Goal: Transaction & Acquisition: Book appointment/travel/reservation

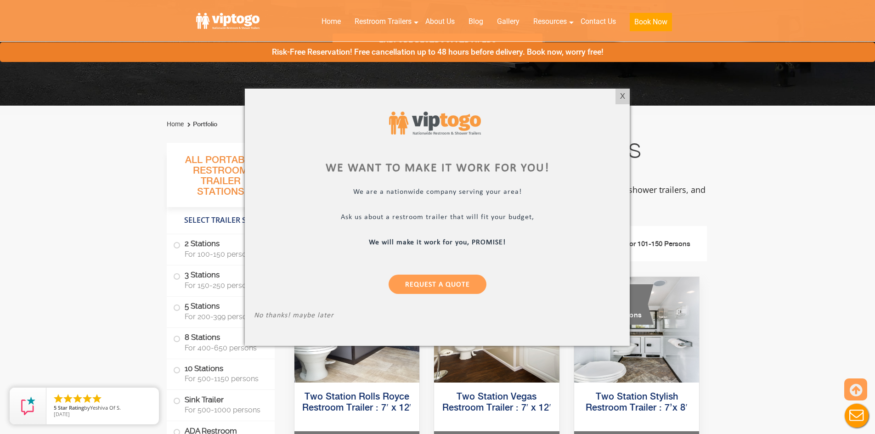
scroll to position [138, 0]
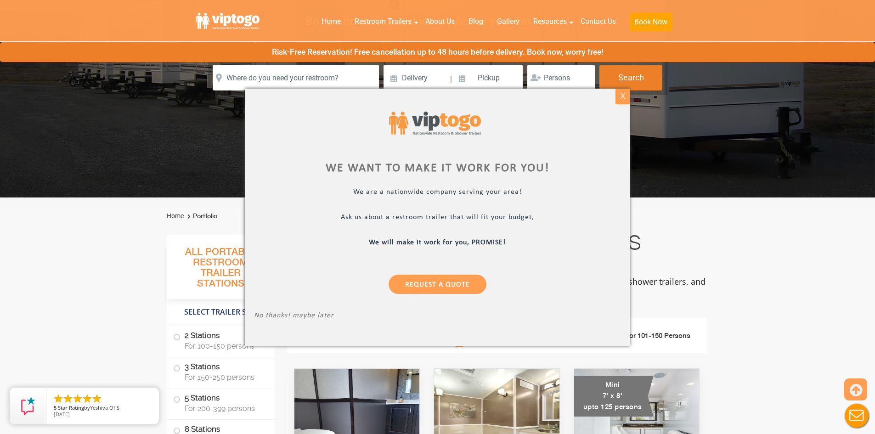
click at [616, 98] on div "X" at bounding box center [622, 97] width 14 height 16
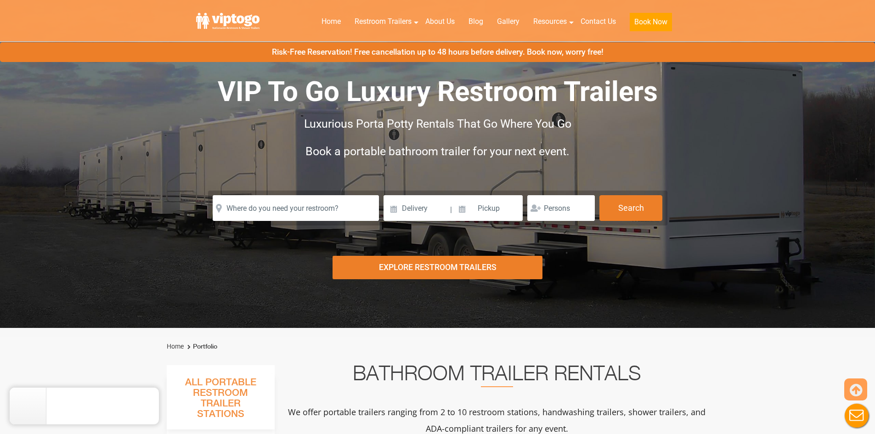
scroll to position [0, 0]
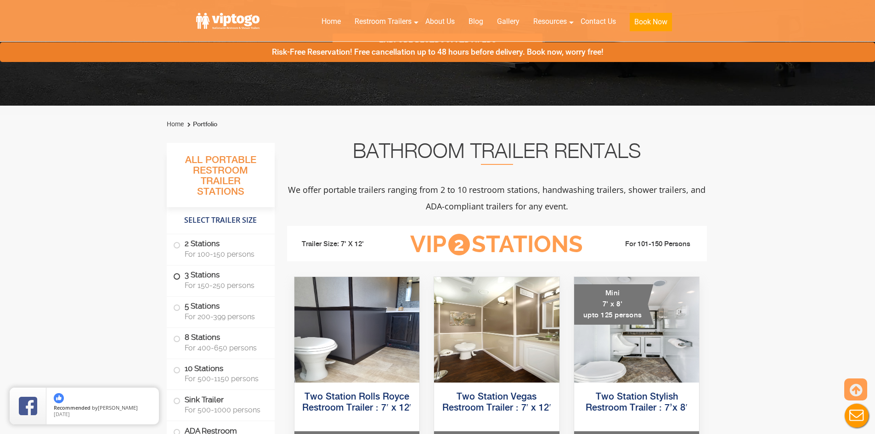
click at [208, 271] on label "3 Stations For 150-250 persons" at bounding box center [220, 279] width 95 height 28
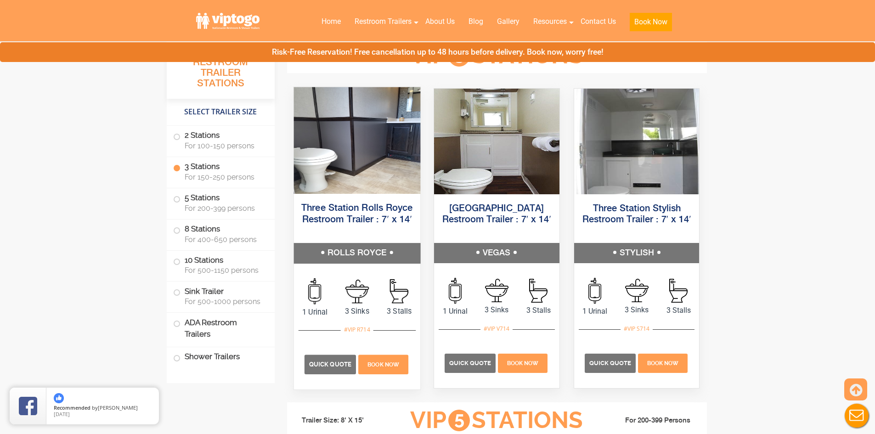
scroll to position [1025, 0]
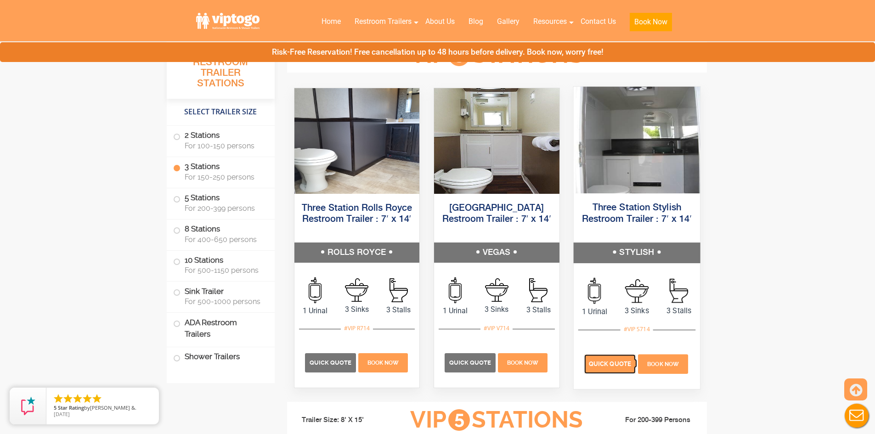
click at [608, 360] on span "Quick Quote" at bounding box center [610, 363] width 42 height 7
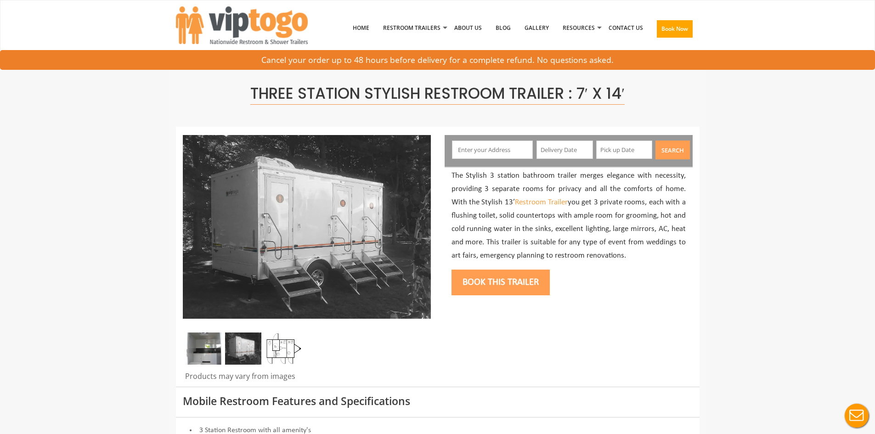
click at [475, 152] on input "text" at bounding box center [492, 150] width 81 height 18
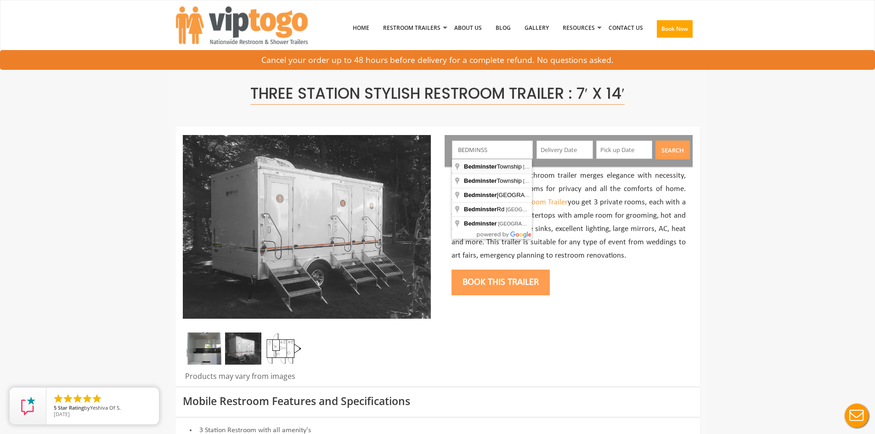
type input "[GEOGRAPHIC_DATA], [GEOGRAPHIC_DATA], [GEOGRAPHIC_DATA]"
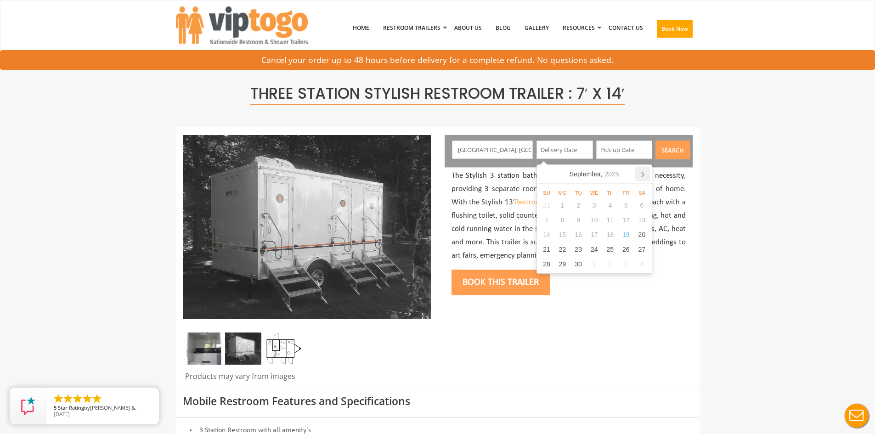
click at [646, 174] on icon at bounding box center [642, 174] width 15 height 15
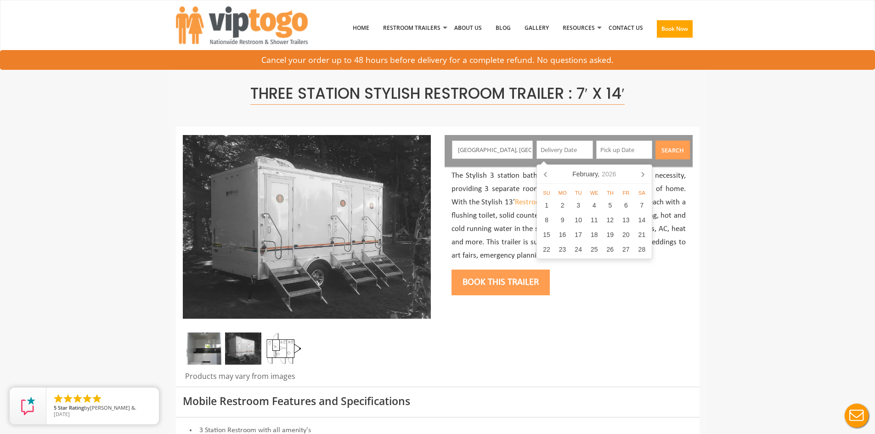
click at [646, 174] on icon at bounding box center [642, 174] width 15 height 15
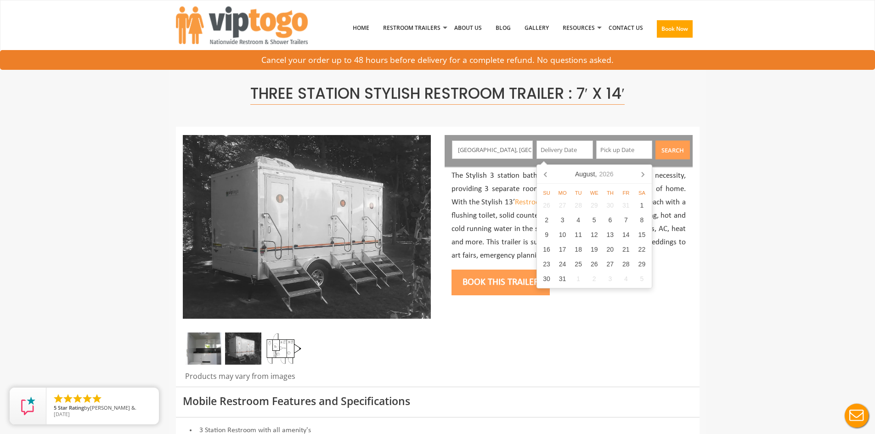
click at [646, 174] on icon at bounding box center [642, 174] width 15 height 15
click at [636, 222] on div "12" at bounding box center [642, 220] width 16 height 15
type input "[DATE]"
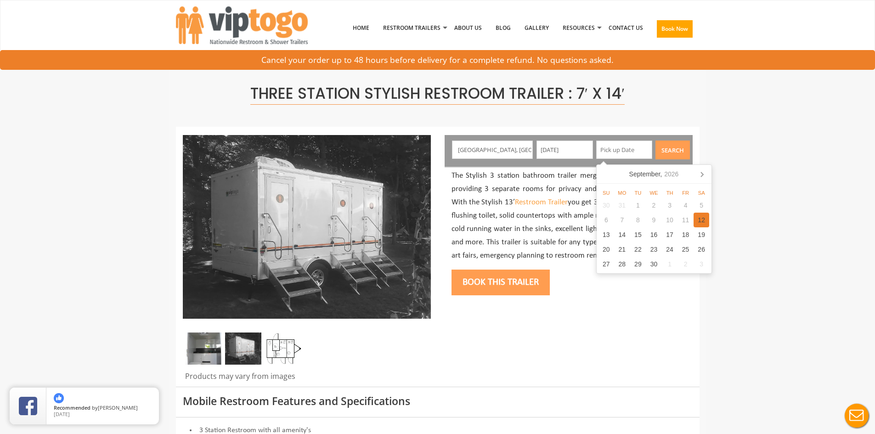
click at [703, 223] on div "12" at bounding box center [701, 220] width 16 height 15
type input "[DATE]"
click at [684, 150] on button "Search" at bounding box center [672, 150] width 34 height 19
